Goal: Task Accomplishment & Management: Use online tool/utility

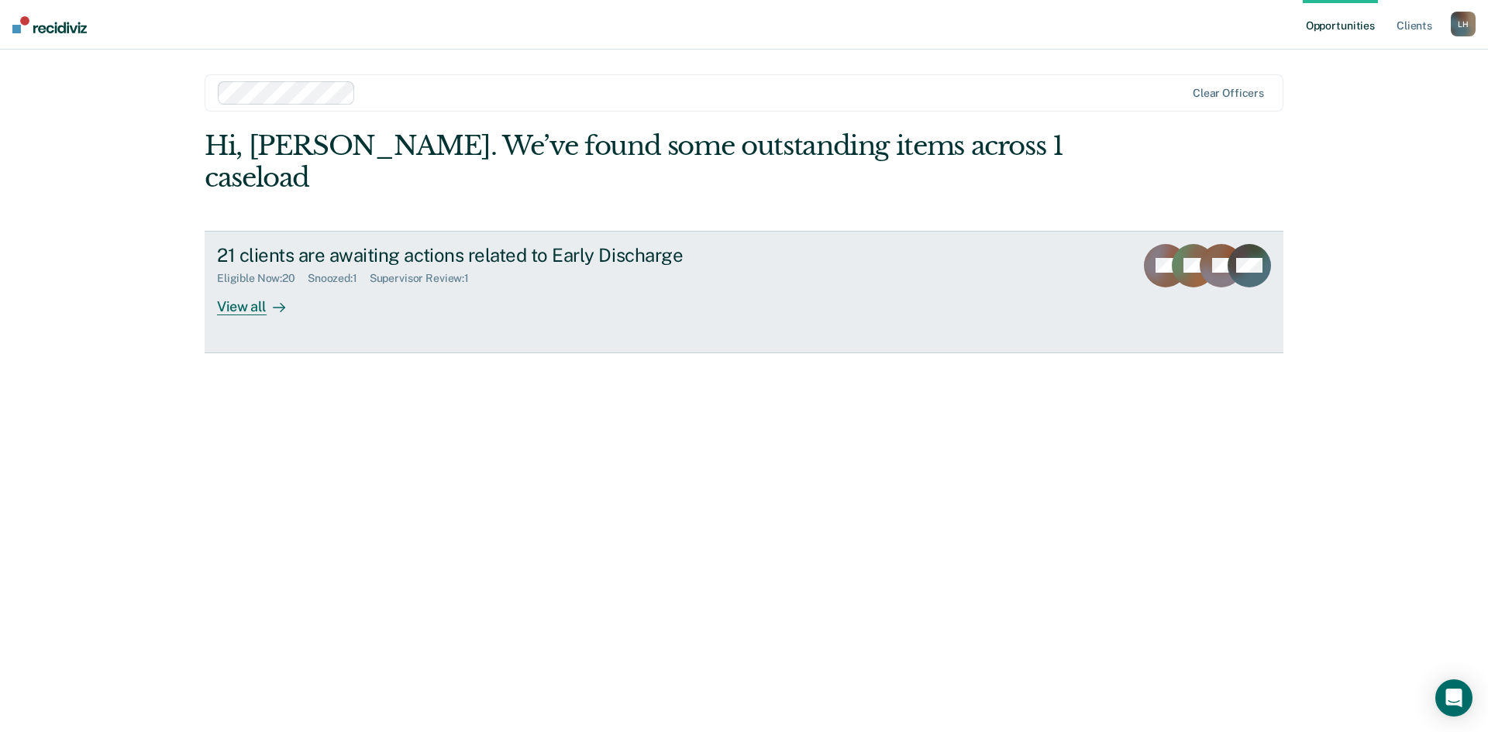
click at [256, 285] on div "View all" at bounding box center [260, 300] width 87 height 30
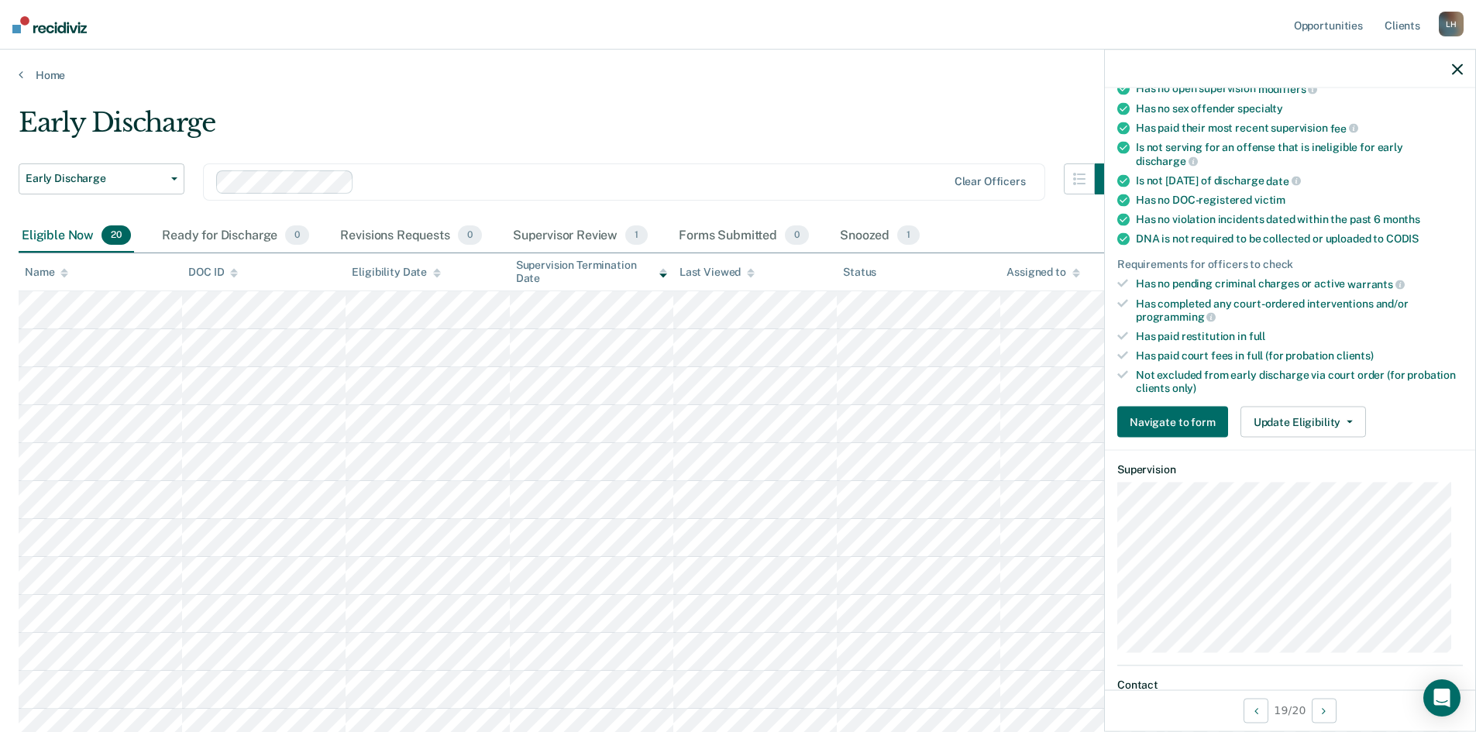
scroll to position [232, 0]
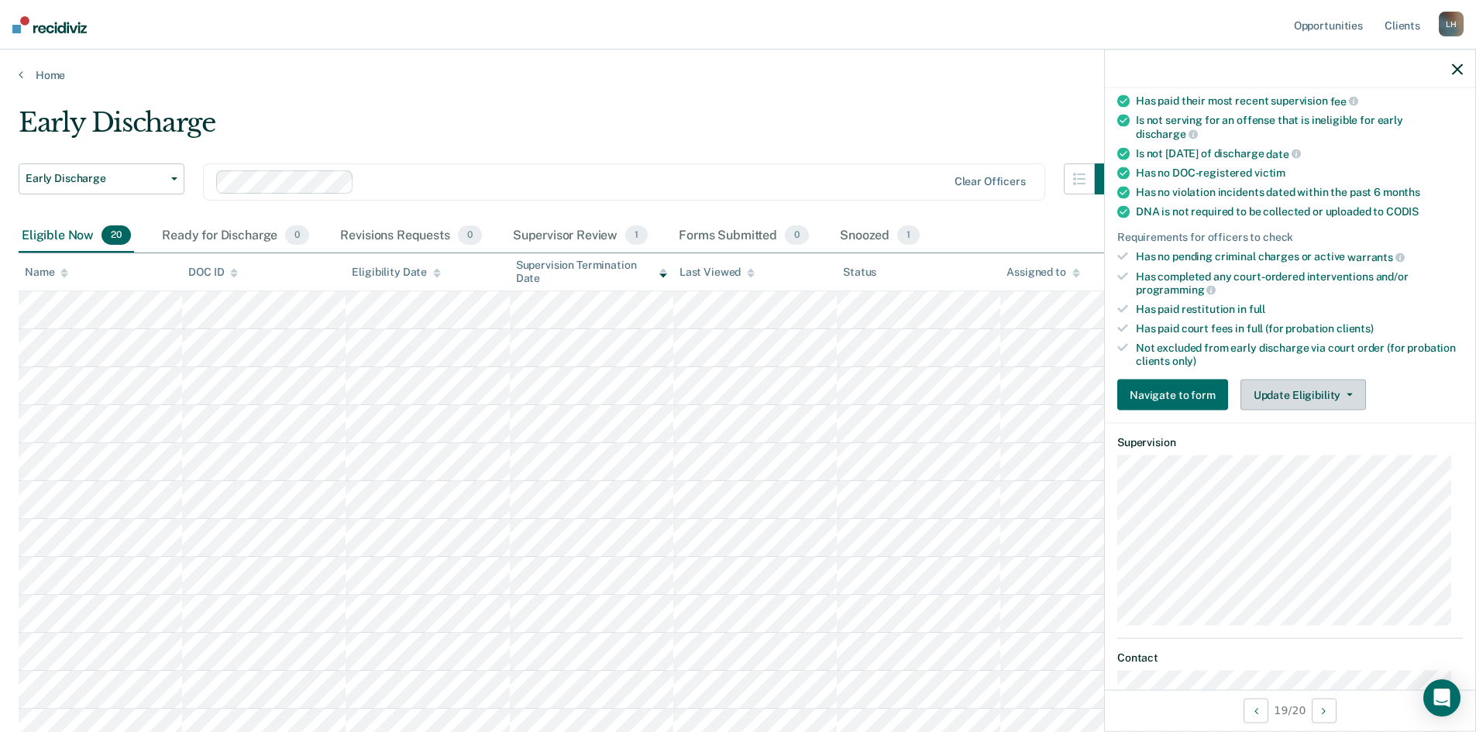
click at [1347, 394] on icon "button" at bounding box center [1350, 395] width 6 height 3
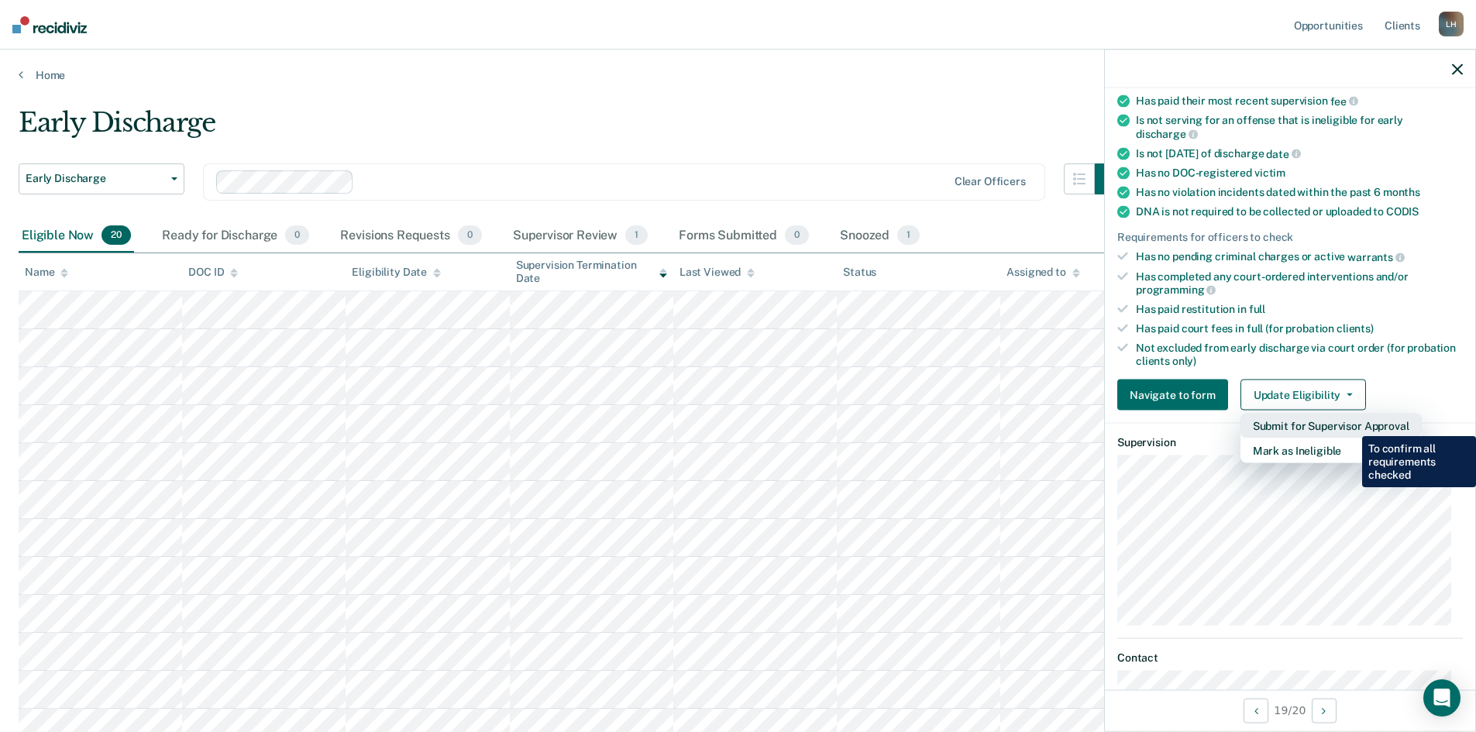
click at [1351, 425] on button "Submit for Supervisor Approval" at bounding box center [1331, 426] width 181 height 25
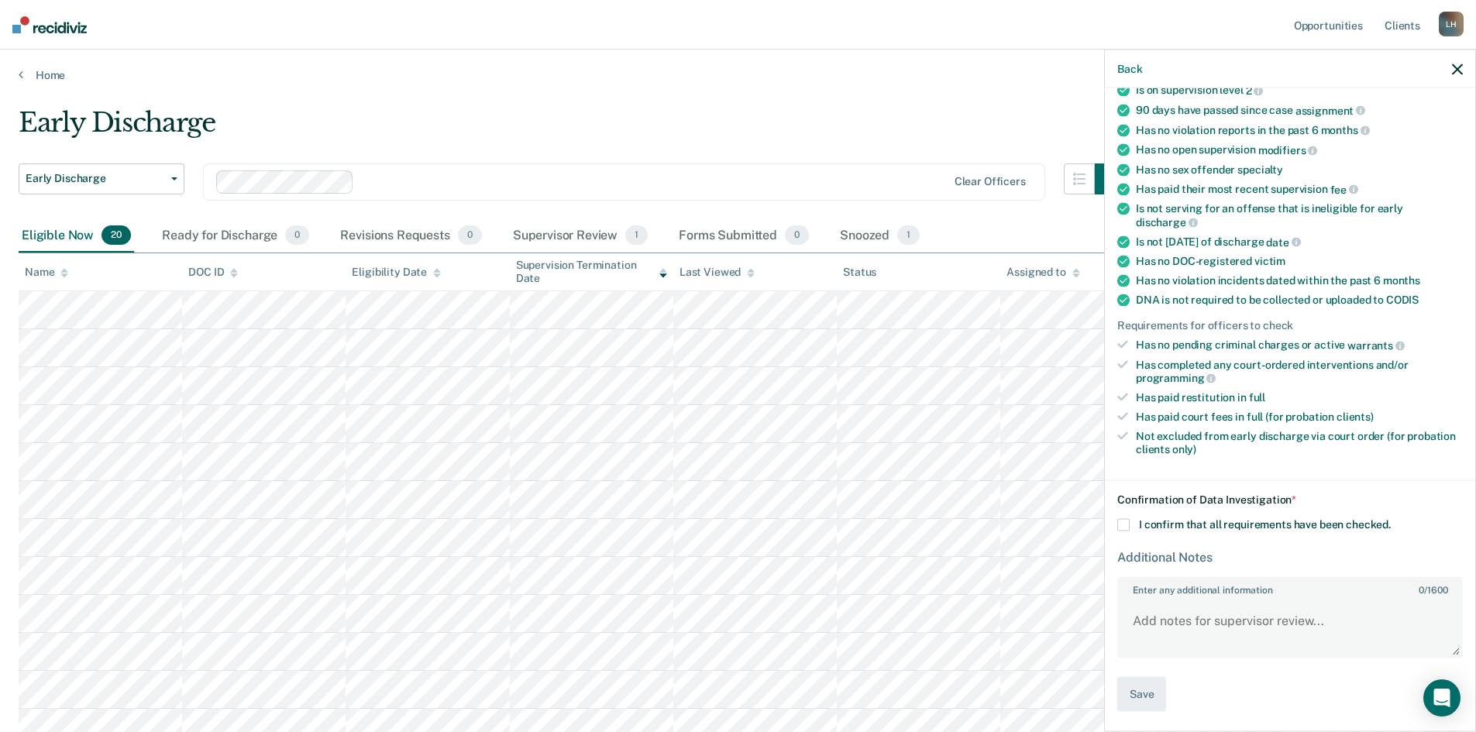
click at [1458, 67] on icon "button" at bounding box center [1457, 69] width 11 height 11
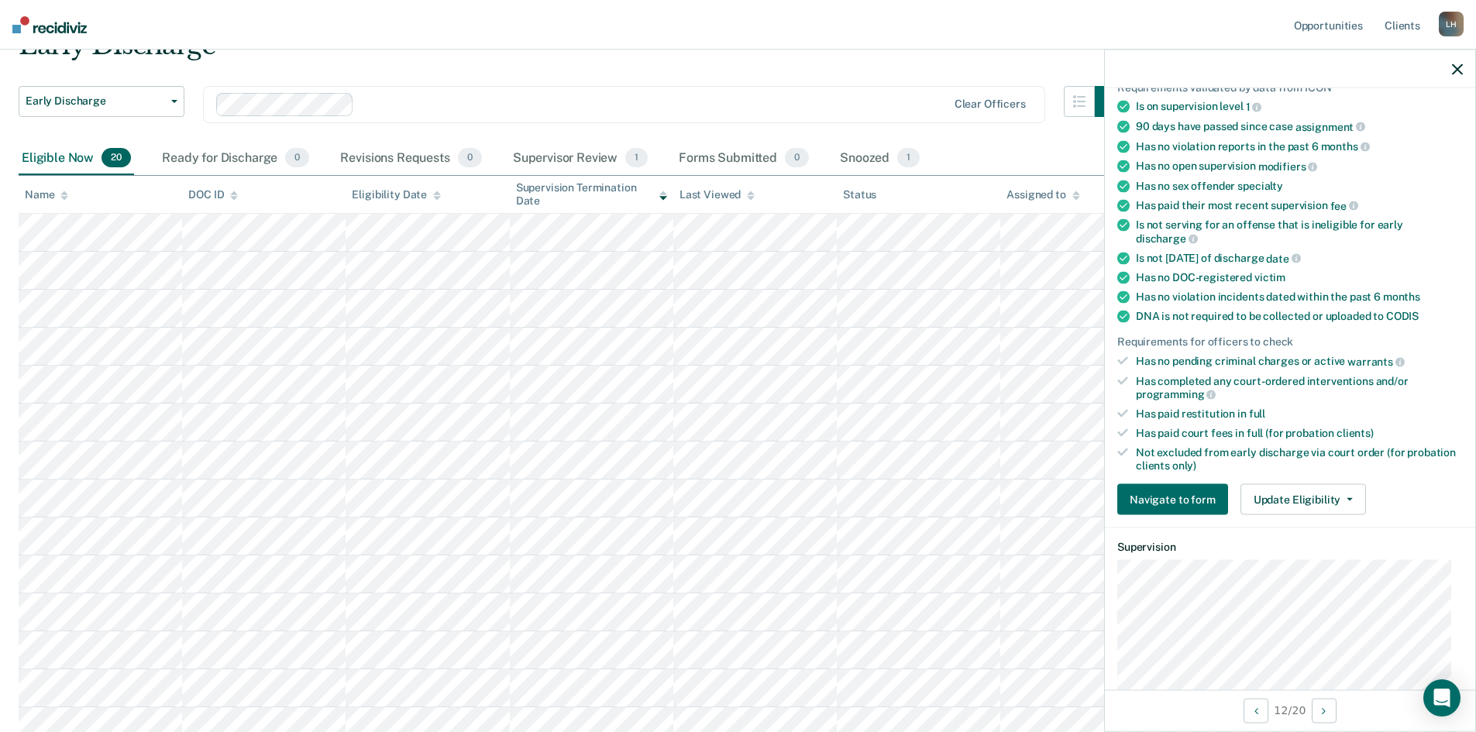
scroll to position [155, 0]
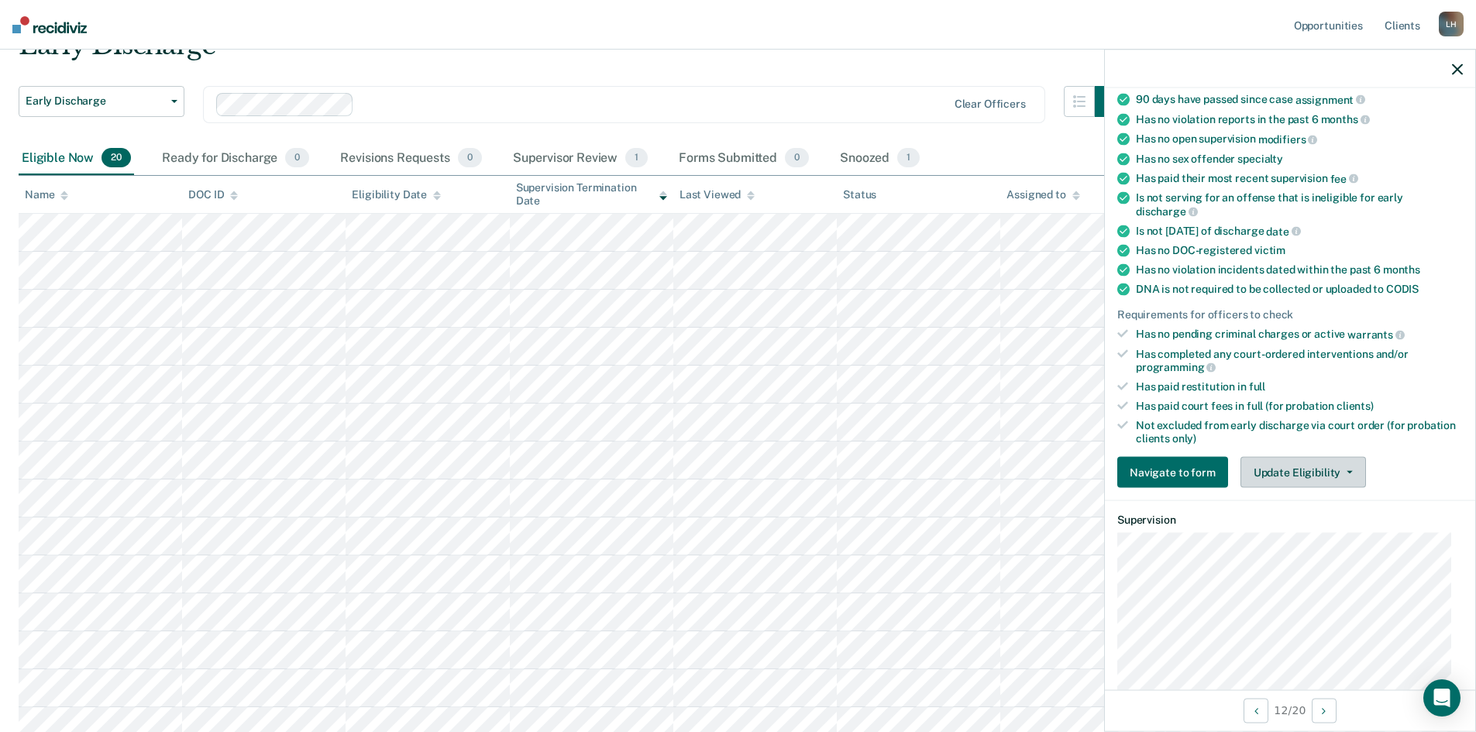
click at [1347, 473] on button "Update Eligibility" at bounding box center [1304, 472] width 126 height 31
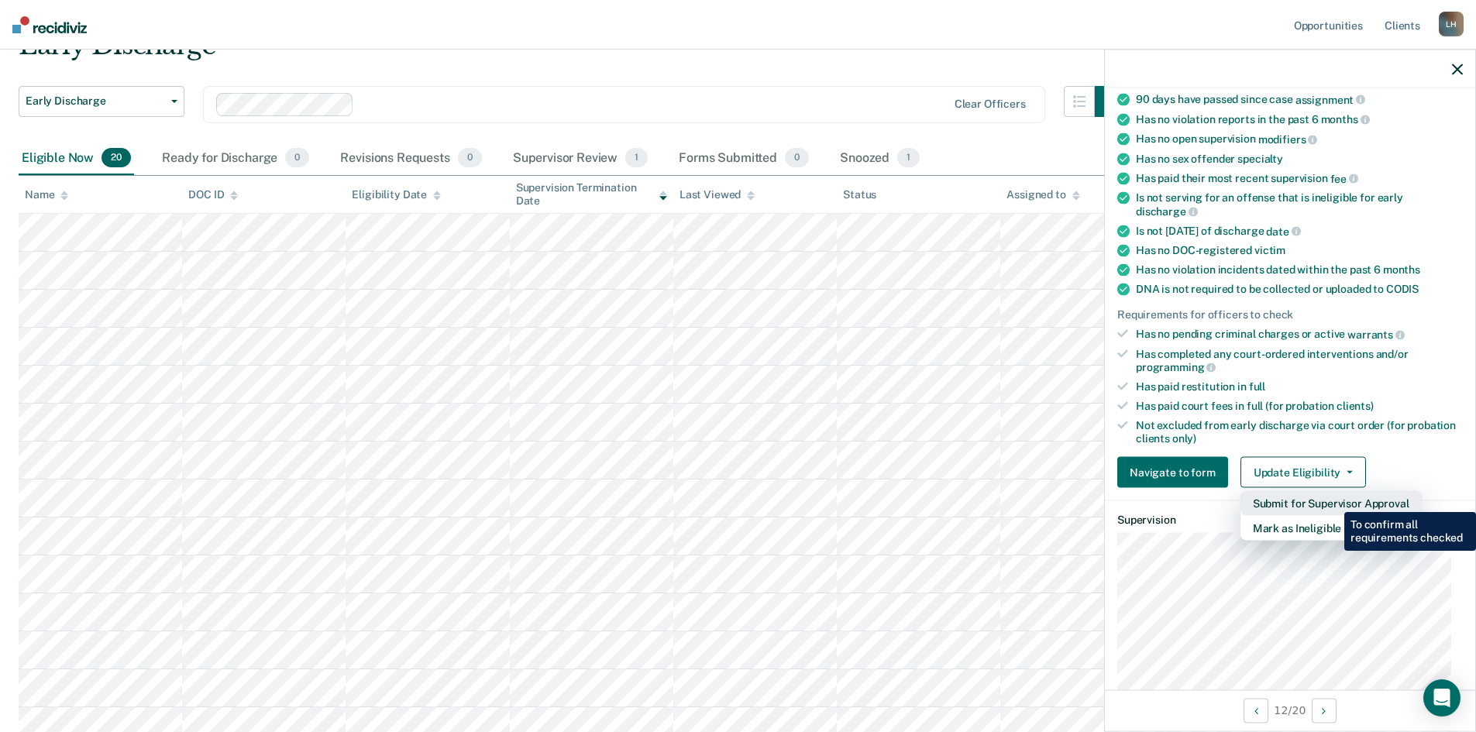
click at [1333, 501] on button "Submit for Supervisor Approval" at bounding box center [1331, 503] width 181 height 25
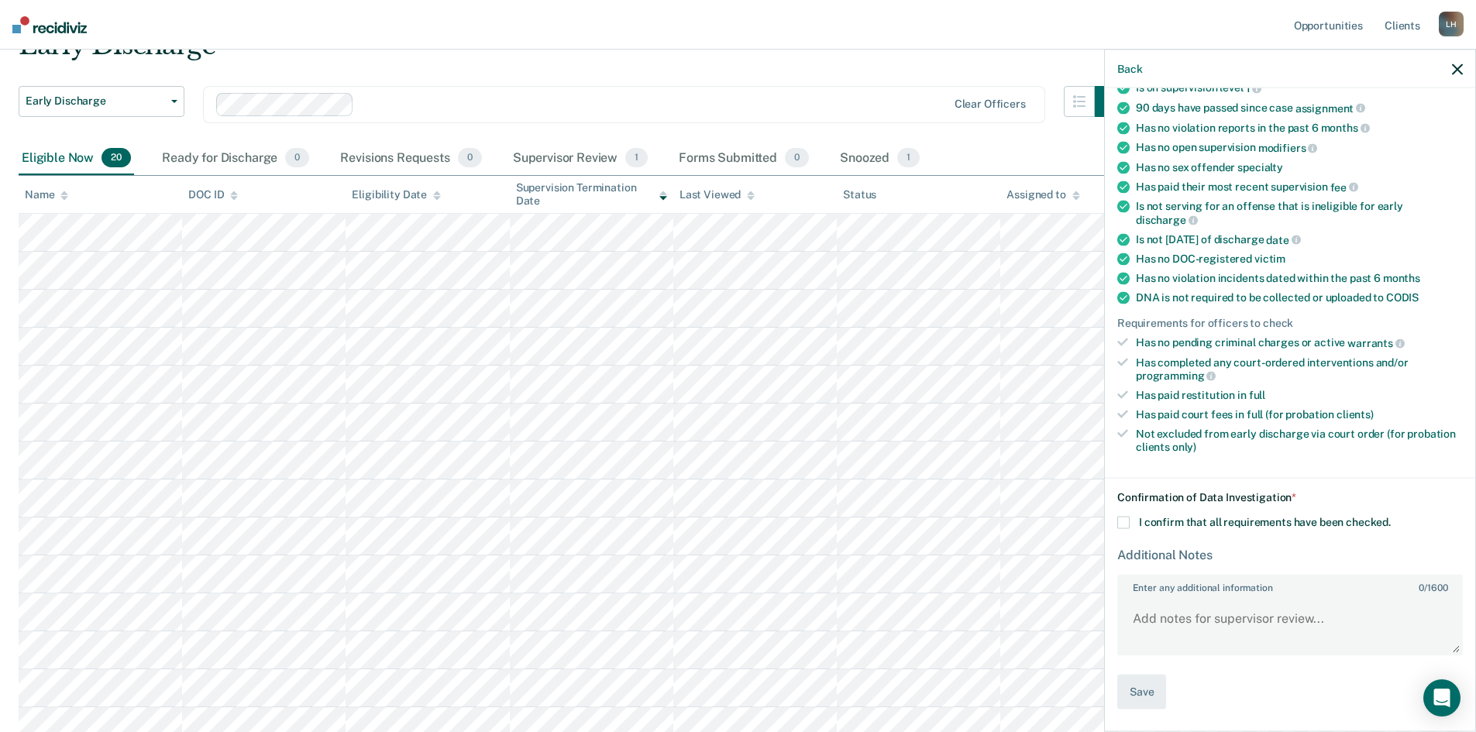
scroll to position [144, 0]
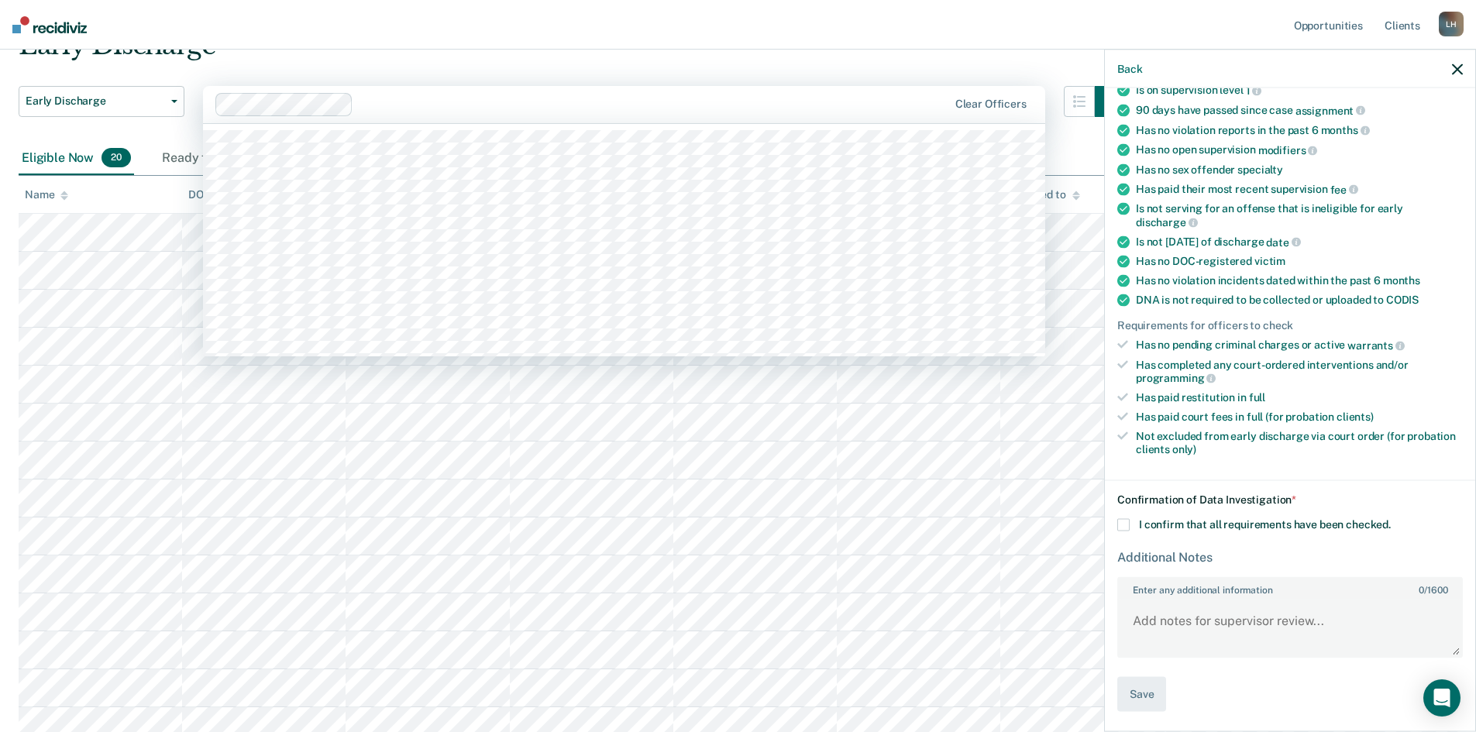
click at [835, 108] on div at bounding box center [653, 104] width 587 height 18
click at [972, 60] on div "Early Discharge" at bounding box center [572, 51] width 1107 height 44
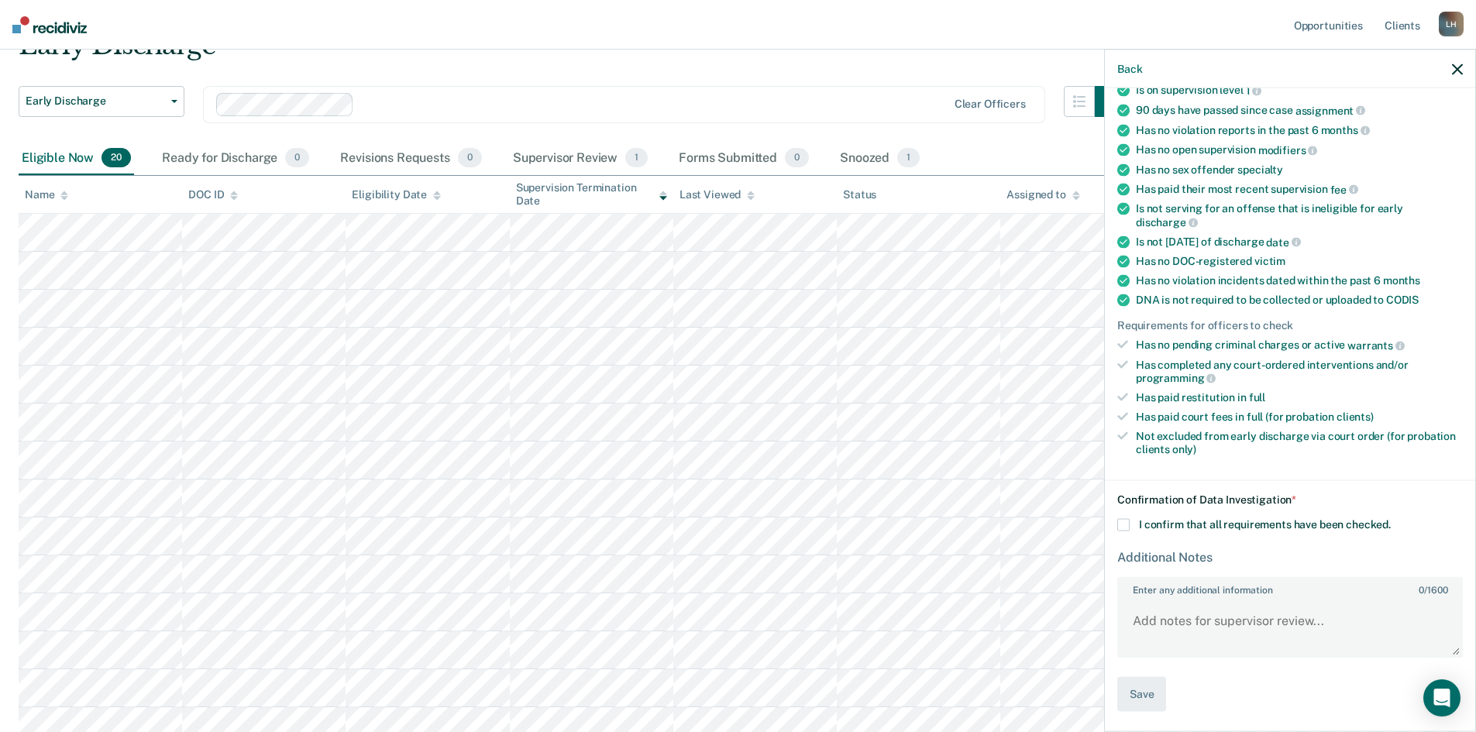
click at [1459, 68] on icon "button" at bounding box center [1457, 69] width 11 height 11
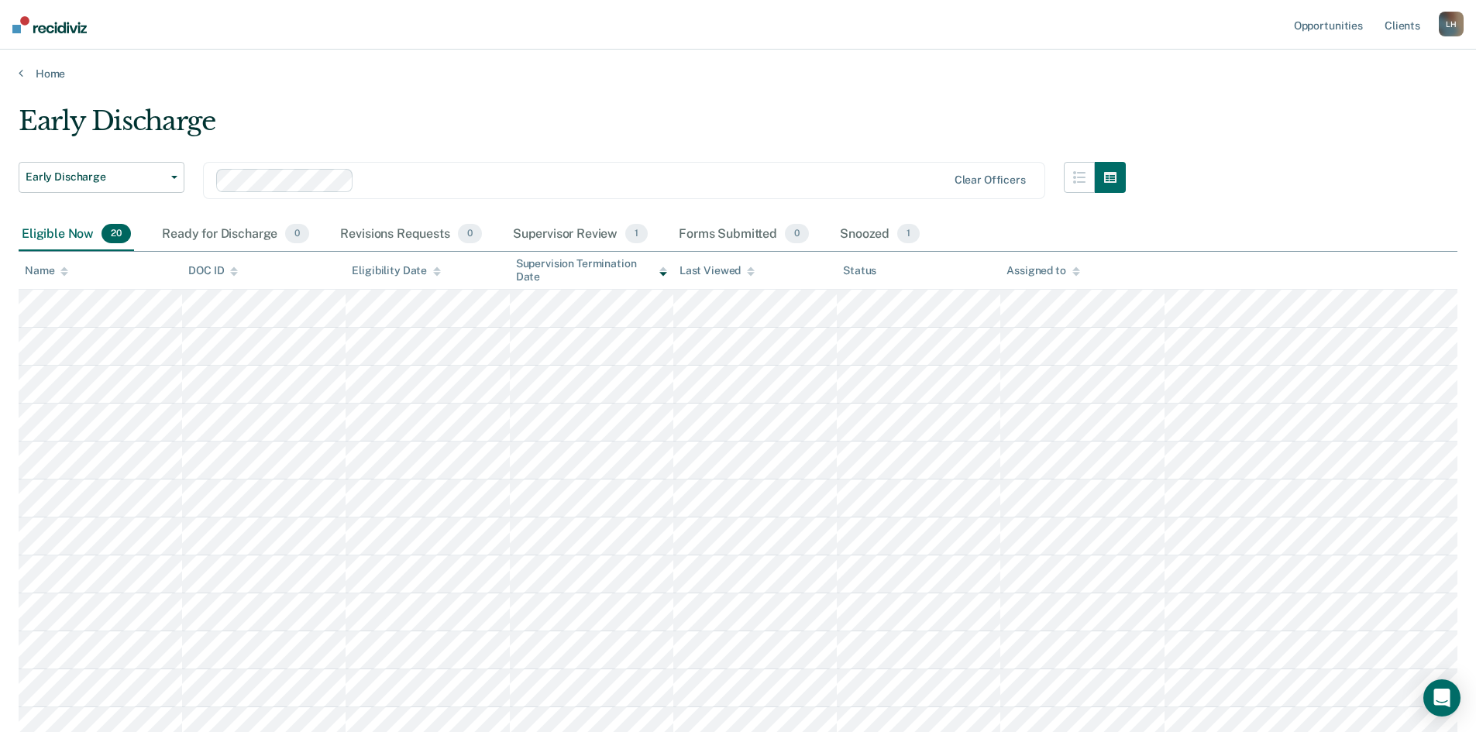
scroll to position [0, 0]
click at [860, 239] on div "Snoozed 1" at bounding box center [880, 236] width 86 height 34
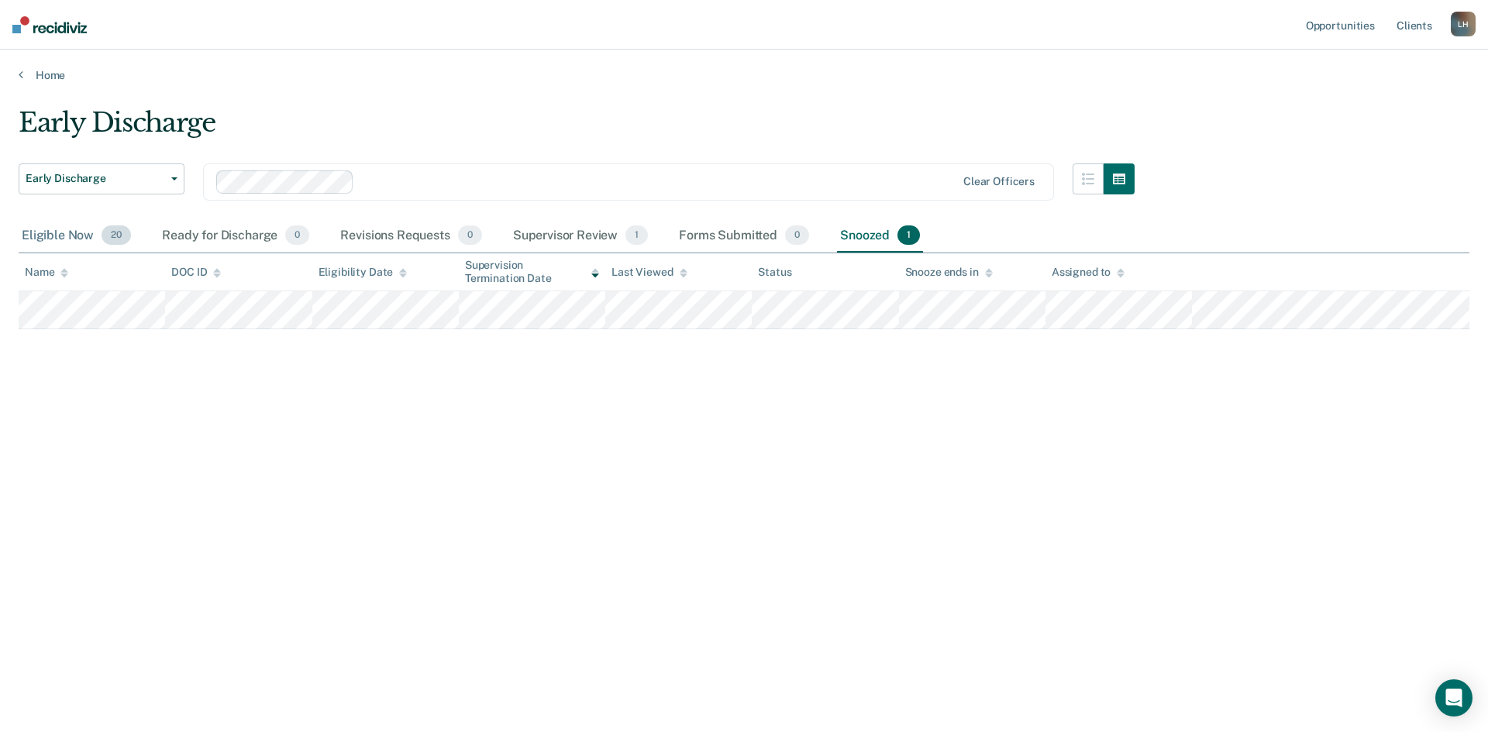
click at [45, 239] on div "Eligible Now 20" at bounding box center [76, 236] width 115 height 34
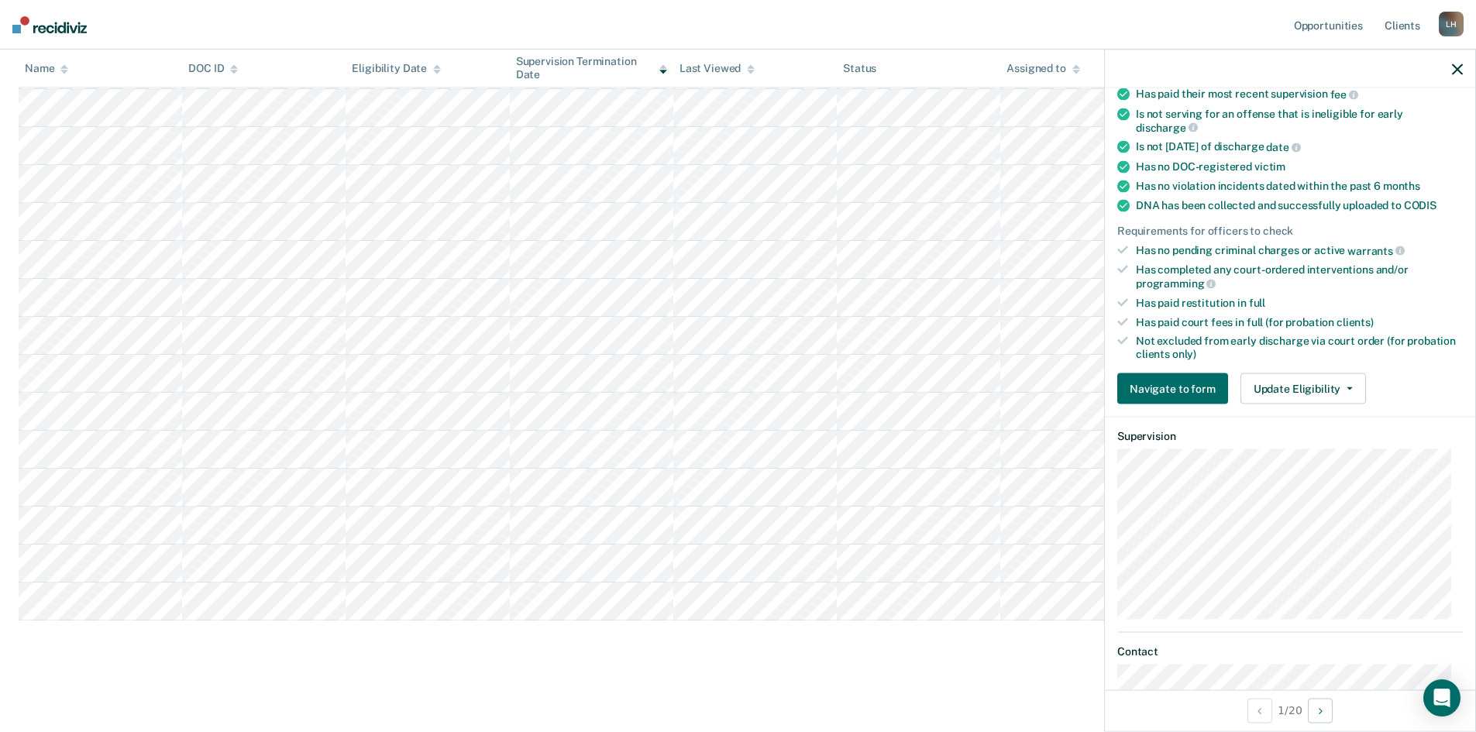
scroll to position [326, 0]
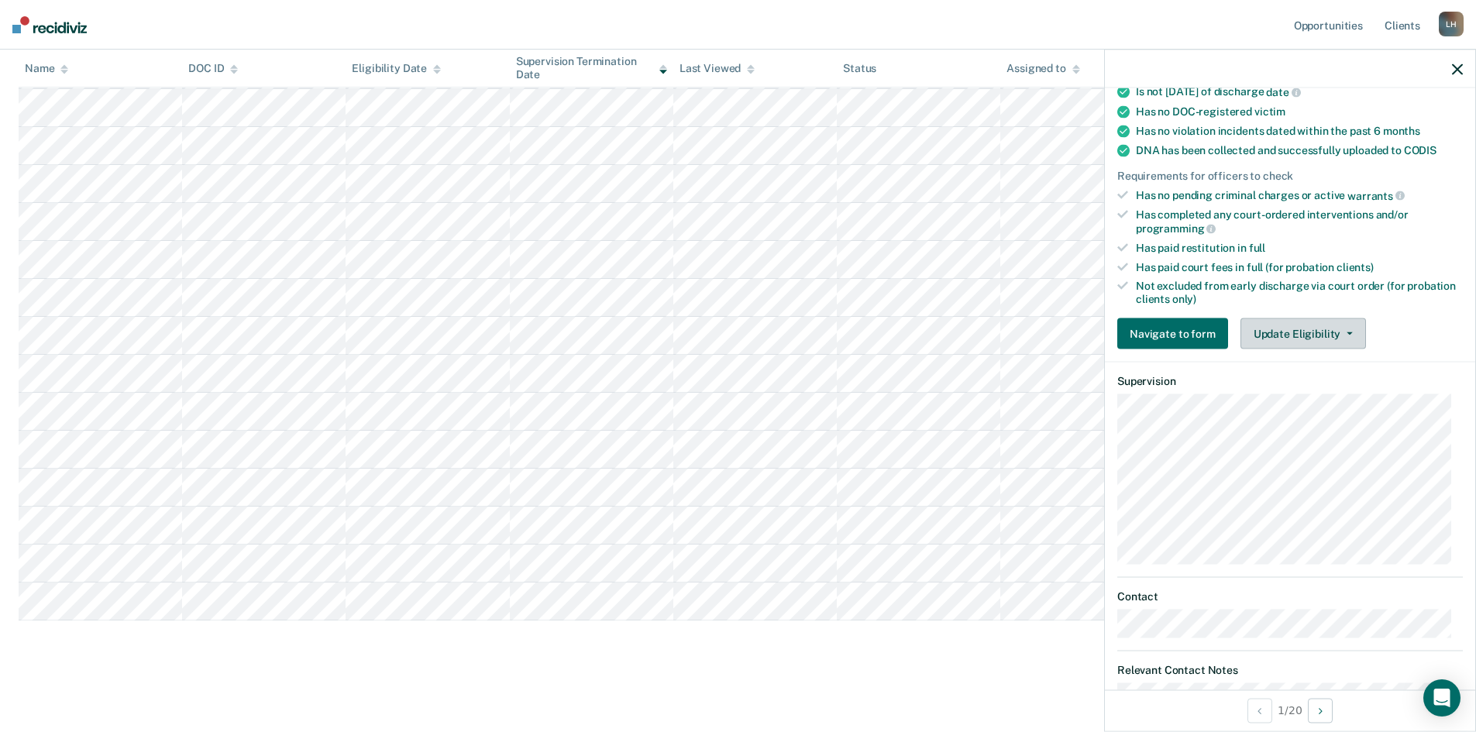
click at [1347, 332] on icon "button" at bounding box center [1350, 333] width 6 height 3
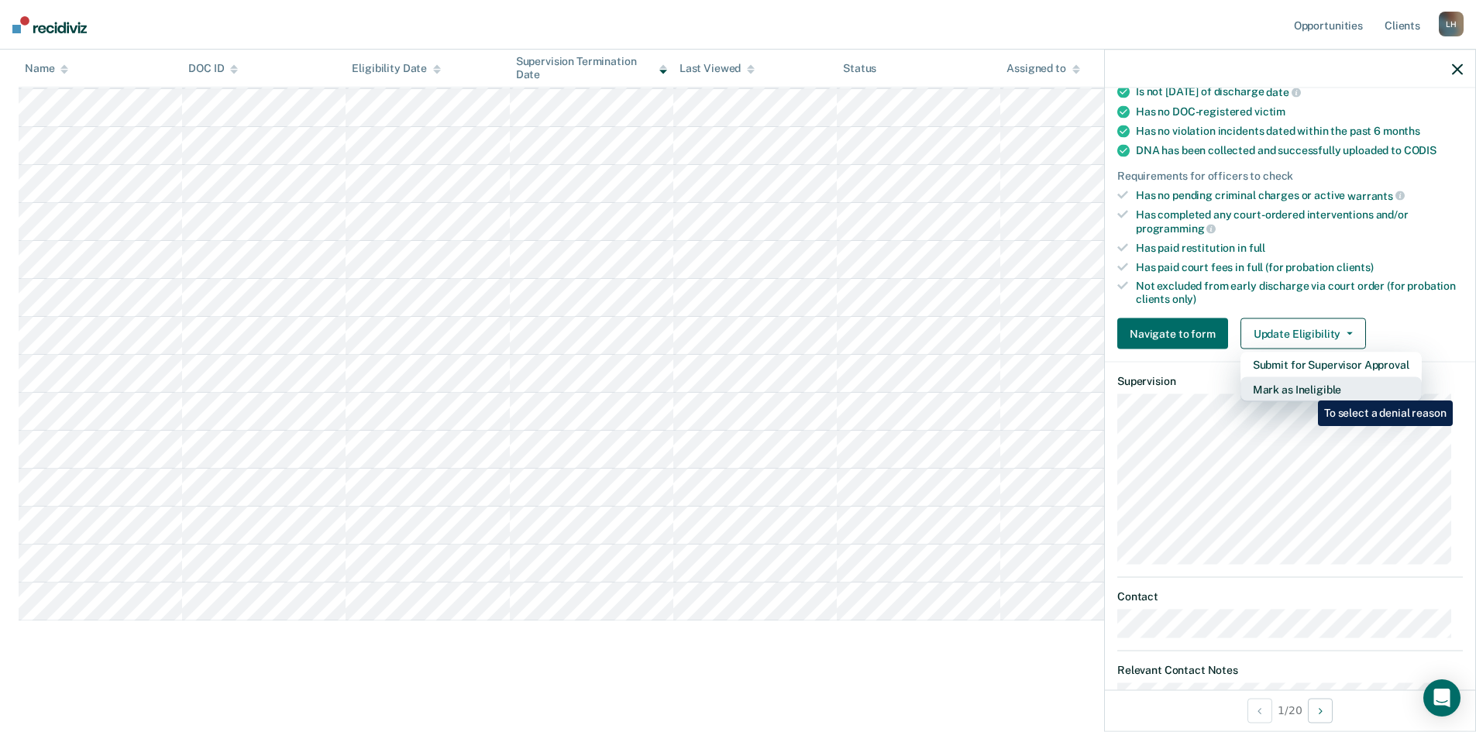
click at [1306, 389] on button "Mark as Ineligible" at bounding box center [1331, 389] width 181 height 25
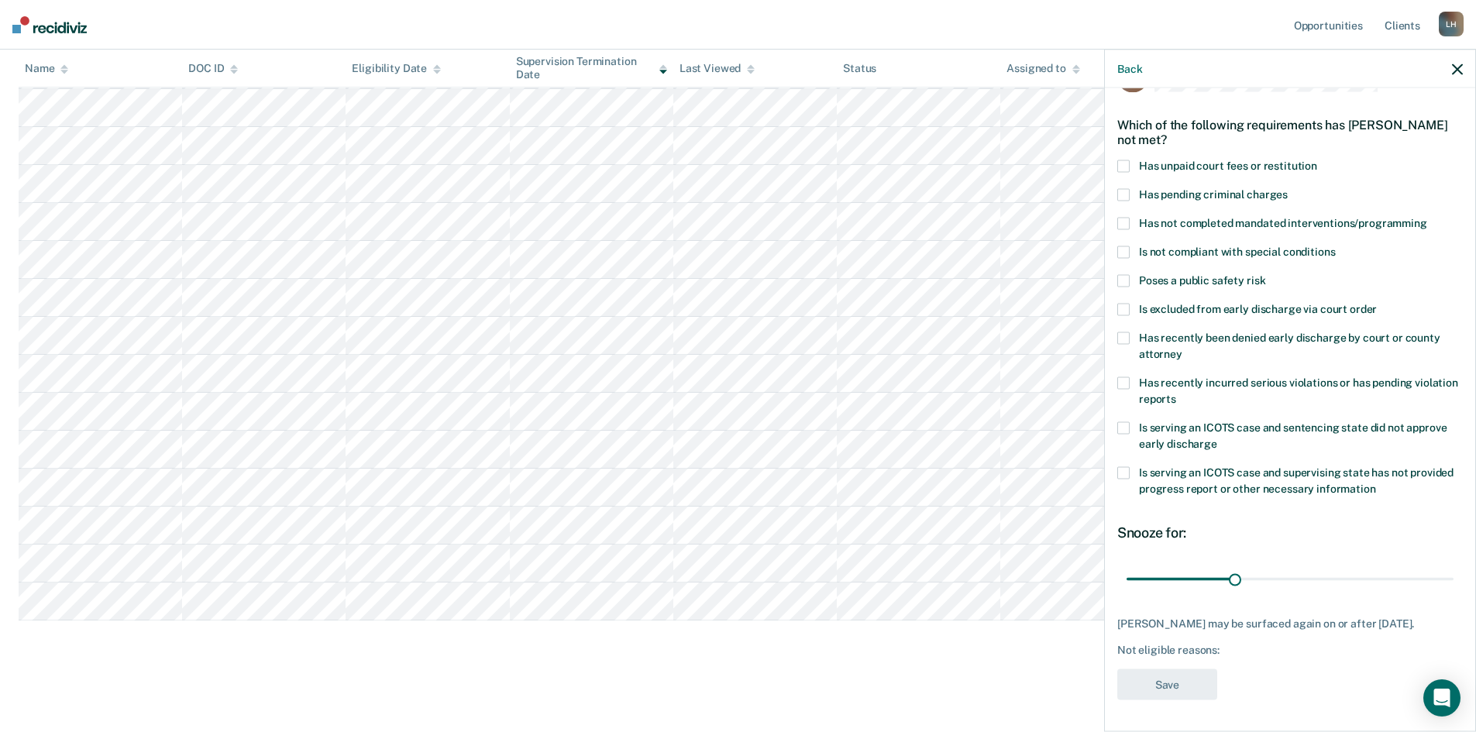
scroll to position [58, 0]
click at [1126, 332] on span at bounding box center [1123, 338] width 12 height 12
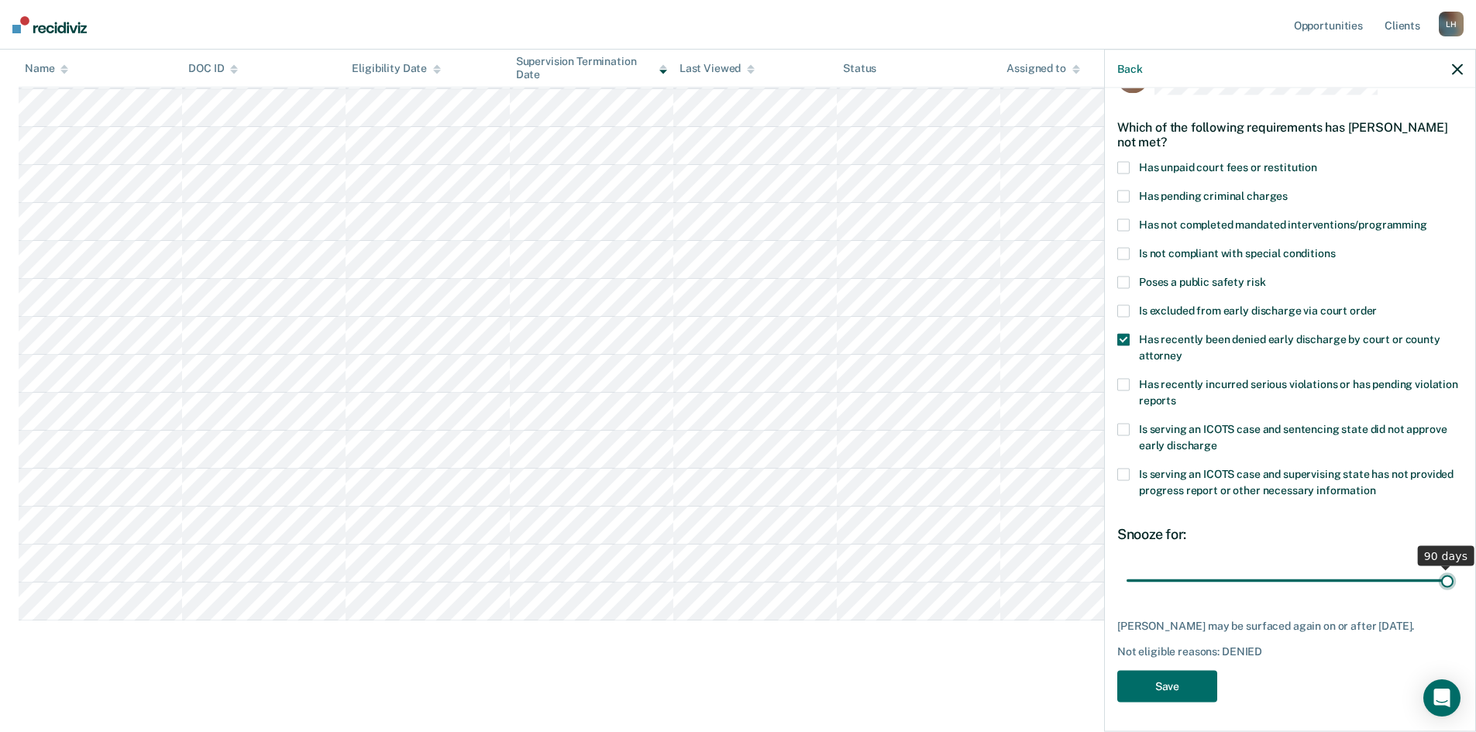
drag, startPoint x: 1232, startPoint y: 565, endPoint x: 1441, endPoint y: 573, distance: 209.4
type input "90"
click at [1441, 573] on input "range" at bounding box center [1290, 580] width 327 height 27
click at [1201, 681] on button "Save" at bounding box center [1167, 687] width 100 height 32
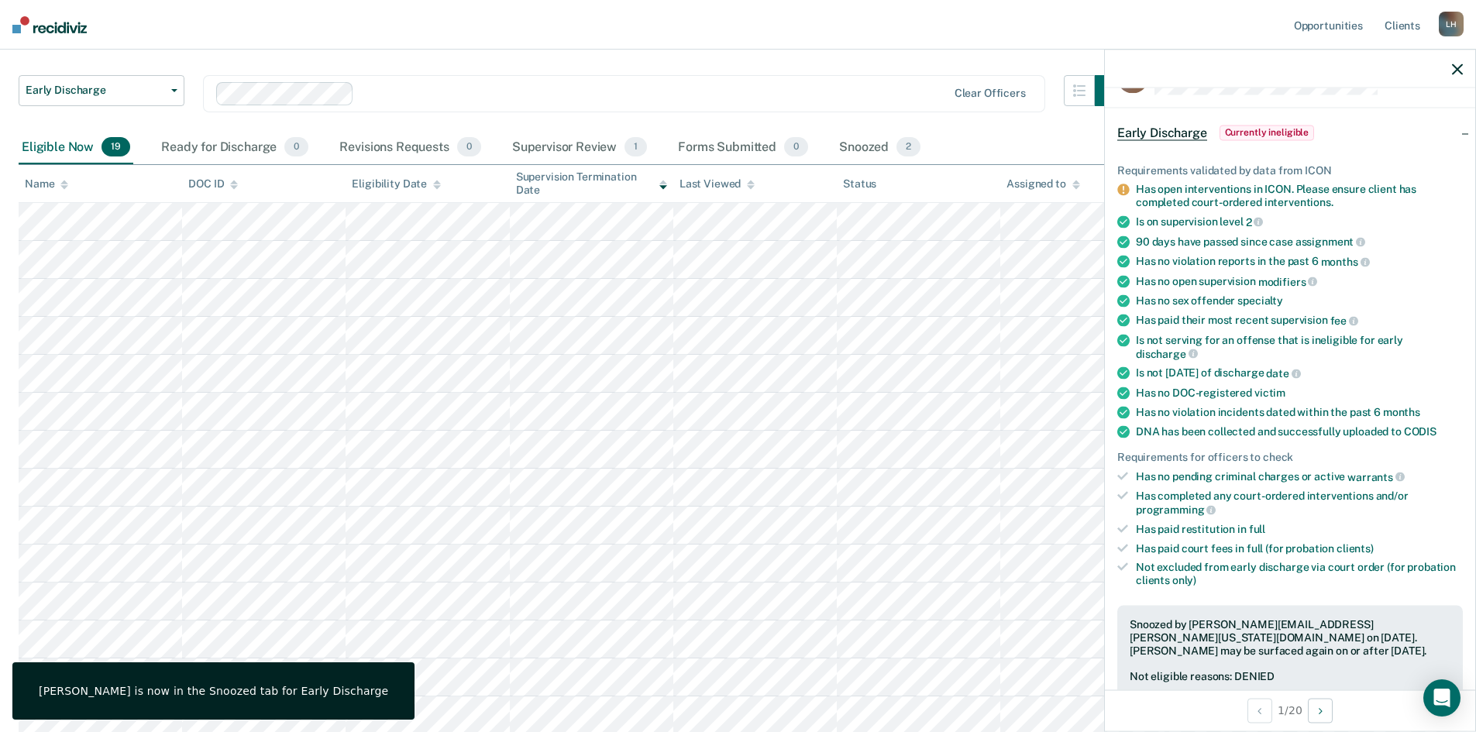
click at [1459, 69] on icon "button" at bounding box center [1457, 69] width 11 height 11
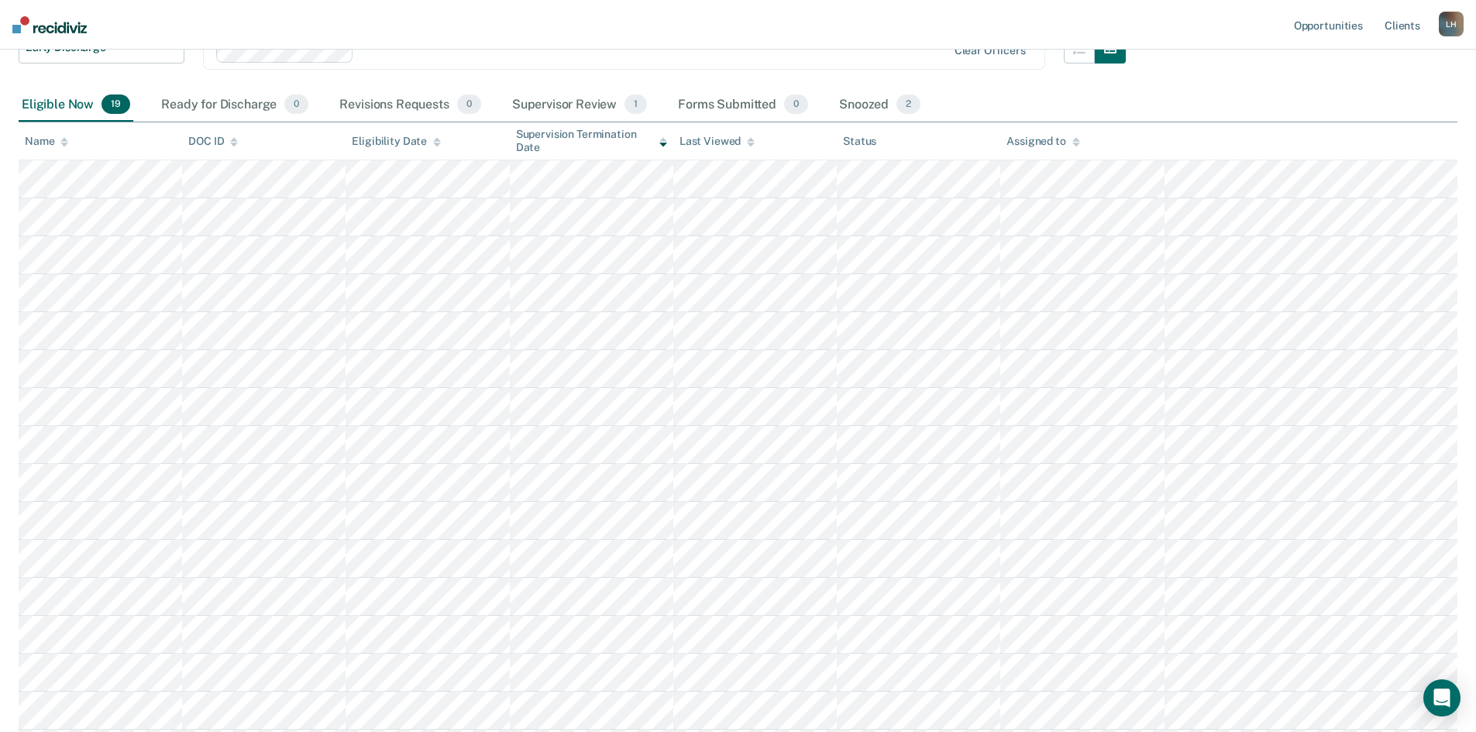
scroll to position [0, 0]
